Goal: Task Accomplishment & Management: Complete application form

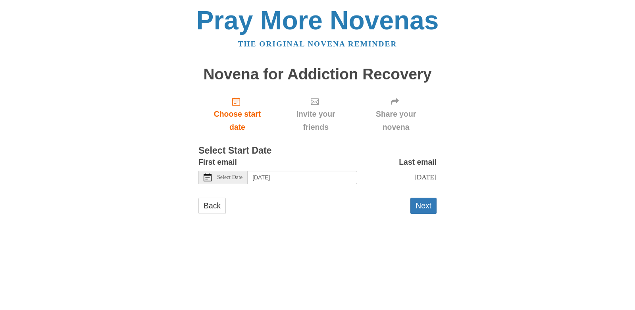
click at [207, 180] on icon at bounding box center [208, 177] width 8 height 8
click at [420, 212] on button "Next" at bounding box center [423, 206] width 26 height 16
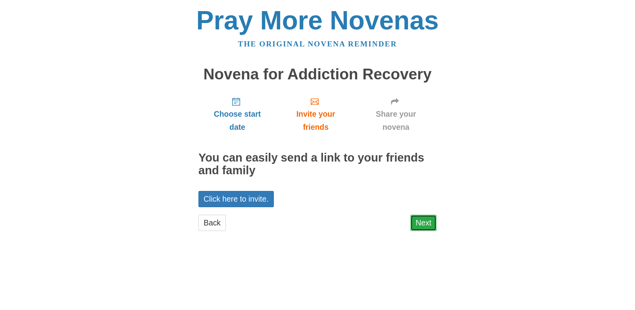
click at [425, 226] on link "Next" at bounding box center [423, 223] width 26 height 16
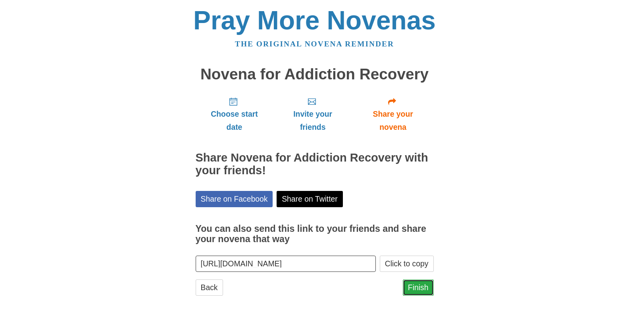
click at [419, 289] on link "Finish" at bounding box center [418, 287] width 31 height 16
